Goal: Transaction & Acquisition: Purchase product/service

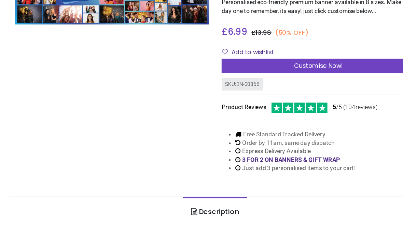
scroll to position [20, 0]
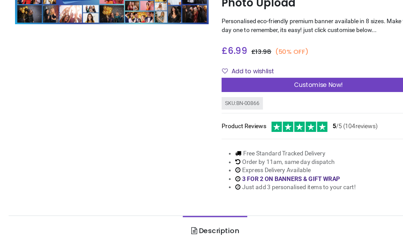
click at [278, 112] on div "Customise Now!" at bounding box center [284, 118] width 154 height 12
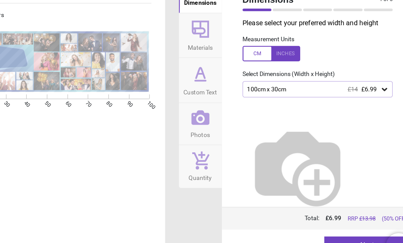
click at [371, 98] on icon at bounding box center [374, 101] width 7 height 7
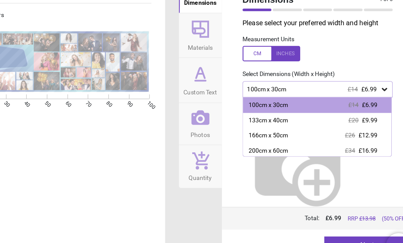
scroll to position [0, 0]
click at [267, 135] on div "166cm x 50cm" at bounding box center [282, 138] width 31 height 7
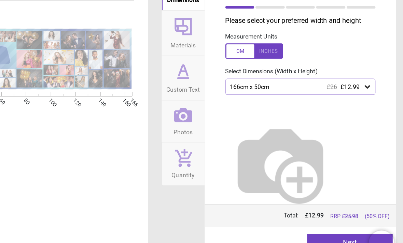
click at [327, 219] on button "Next" at bounding box center [361, 226] width 68 height 14
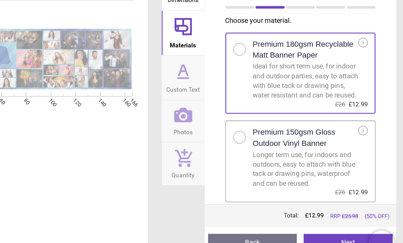
scroll to position [3, 0]
click at [262, 129] on label "Premium 150gsm Gloss Outdoor Vinyl Banner Longer term use, for indoors and outd…" at bounding box center [321, 161] width 119 height 65
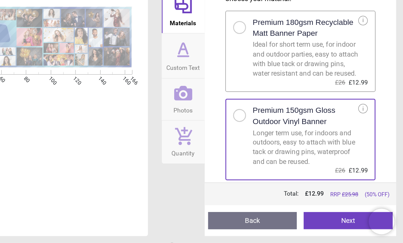
click at [324, 219] on button "Next" at bounding box center [359, 226] width 71 height 14
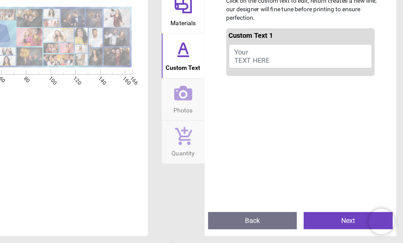
click at [265, 85] on button "Your TEXT HERE" at bounding box center [322, 94] width 114 height 19
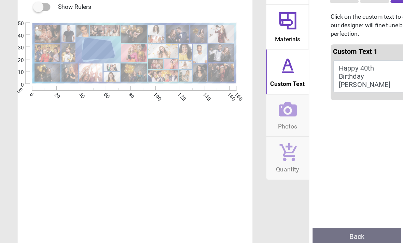
type textarea "**********"
